Goal: Task Accomplishment & Management: Manage account settings

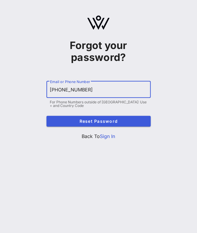
type input "[PHONE_NUMBER]"
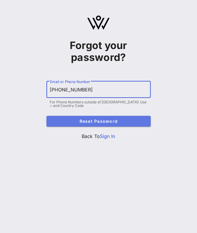
click at [139, 125] on button "Reset Password" at bounding box center [99, 121] width 105 height 11
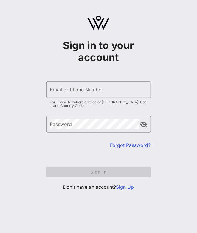
click at [128, 185] on link "Sign Up" at bounding box center [125, 187] width 18 height 6
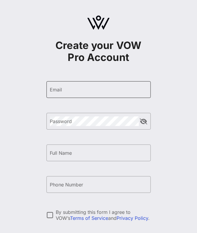
click at [73, 98] on div "Email" at bounding box center [98, 89] width 97 height 17
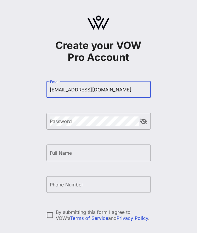
type input "sad@gmil.co"
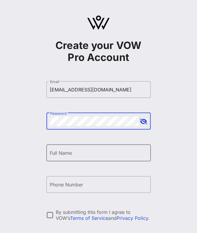
click at [83, 156] on input "Full Name" at bounding box center [98, 153] width 97 height 10
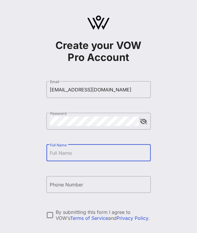
type input "[PERSON_NAME]"
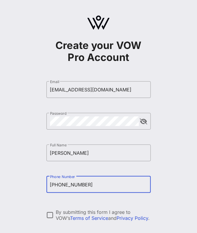
click at [56, 187] on input "+16205912428" at bounding box center [98, 185] width 97 height 10
type input "[PHONE_NUMBER]"
click at [51, 216] on div at bounding box center [50, 215] width 10 height 10
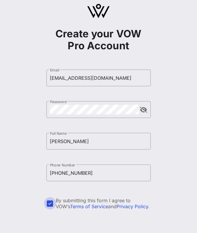
scroll to position [56, 0]
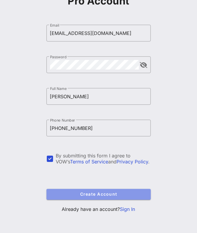
click at [84, 195] on span "Create Account" at bounding box center [98, 194] width 95 height 5
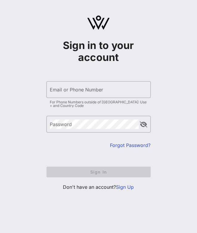
click at [133, 148] on link "Forgot Password?" at bounding box center [130, 145] width 41 height 6
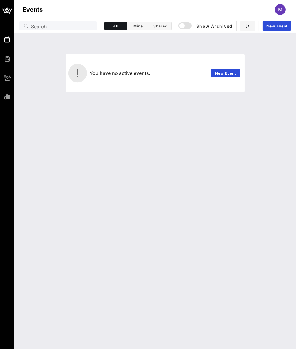
click at [197, 10] on span "M" at bounding box center [280, 10] width 4 height 6
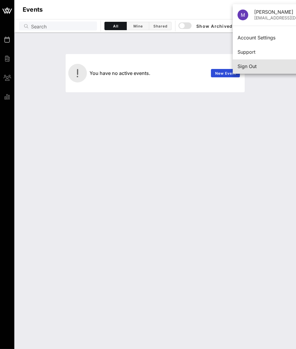
click at [197, 65] on div "Sign Out" at bounding box center [282, 67] width 89 height 6
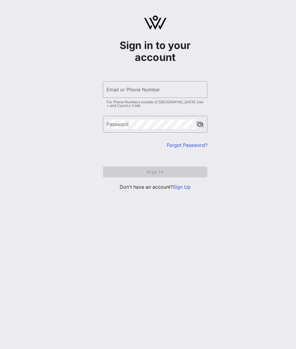
click at [181, 146] on link "Forgot Password?" at bounding box center [187, 145] width 41 height 6
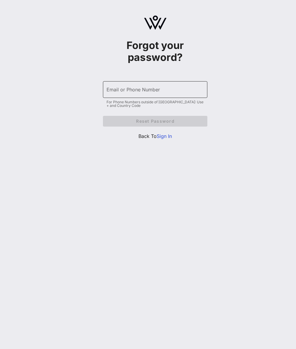
click at [140, 95] on div "Email or Phone Number" at bounding box center [155, 89] width 97 height 17
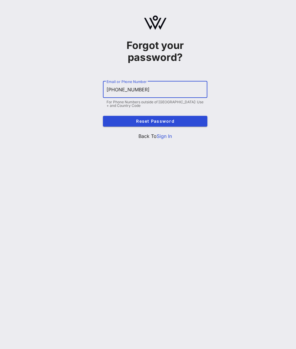
type input "[PHONE_NUMBER]"
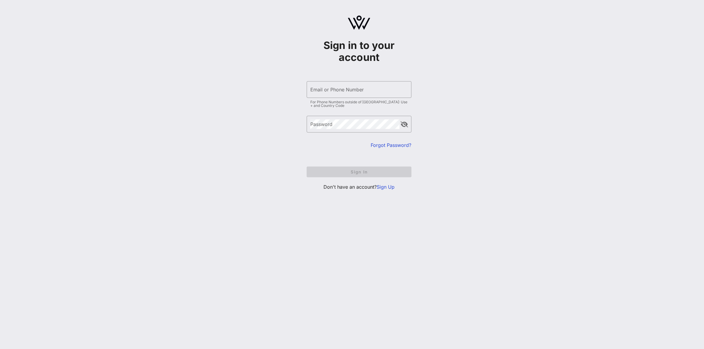
click at [386, 185] on link "Sign Up" at bounding box center [386, 187] width 18 height 6
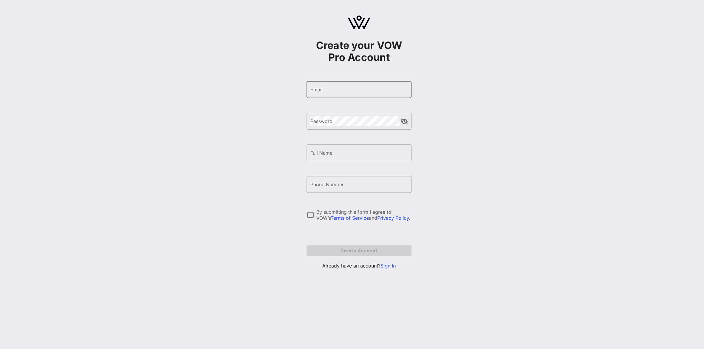
drag, startPoint x: 325, startPoint y: 89, endPoint x: 328, endPoint y: 90, distance: 3.3
click at [325, 89] on input "Email" at bounding box center [358, 90] width 97 height 10
type input "samoxzain2@gmail.com"
type input "[PERSON_NAME]"
click at [346, 183] on input "+16205912428" at bounding box center [358, 185] width 97 height 10
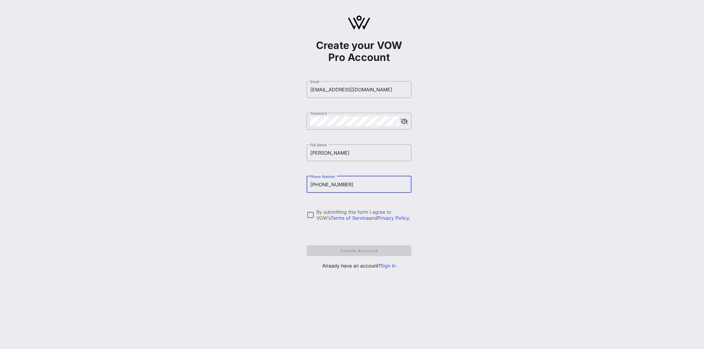
click at [346, 183] on input "+16205912428" at bounding box center [358, 185] width 97 height 10
type input "[PHONE_NUMBER]"
click at [311, 212] on div at bounding box center [310, 215] width 10 height 10
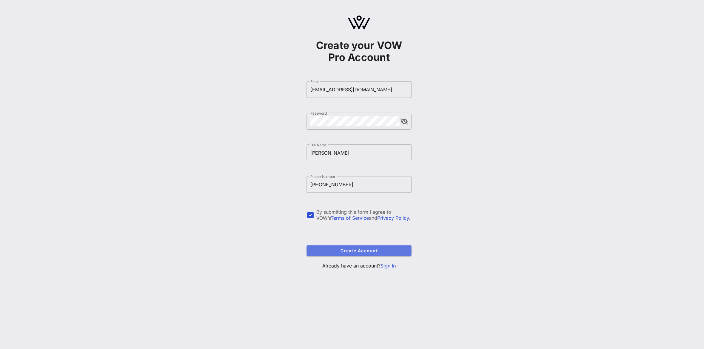
drag, startPoint x: 136, startPoint y: 71, endPoint x: 342, endPoint y: 249, distance: 271.8
click at [342, 249] on span "Create Account" at bounding box center [358, 250] width 95 height 5
